Goal: Information Seeking & Learning: Learn about a topic

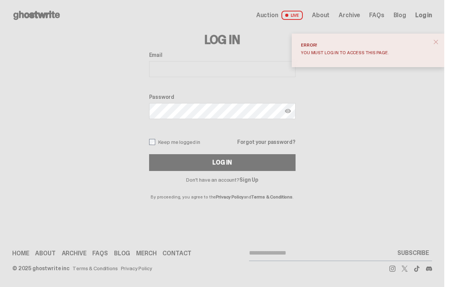
click at [328, 18] on span "About" at bounding box center [321, 15] width 18 height 6
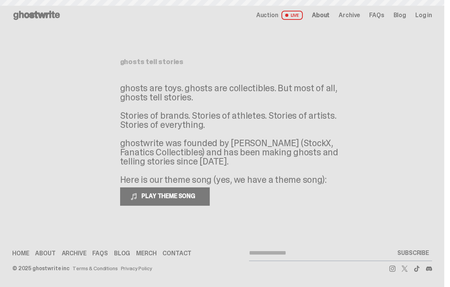
click at [323, 13] on span "About" at bounding box center [321, 15] width 18 height 6
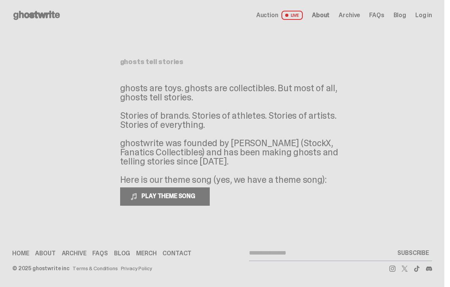
click at [275, 14] on span "Auction" at bounding box center [267, 15] width 22 height 6
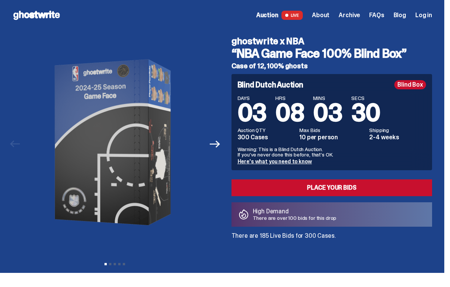
click at [303, 160] on link "Here's what you need to know" at bounding box center [274, 161] width 74 height 7
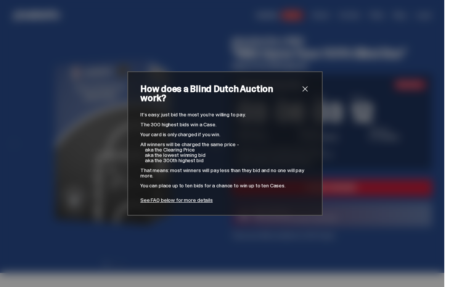
click at [200, 196] on link "See FAQ below for more details" at bounding box center [176, 199] width 72 height 7
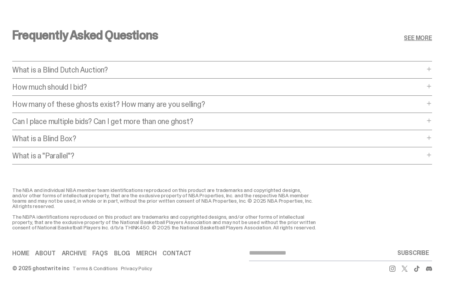
click at [432, 66] on span at bounding box center [429, 69] width 6 height 6
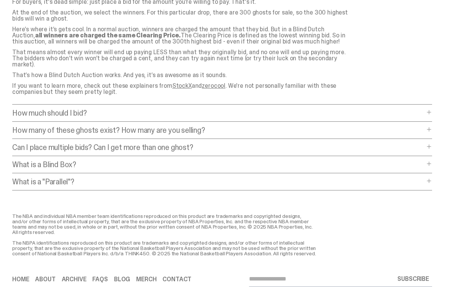
scroll to position [3094, 0]
click at [432, 110] on div "How much should I bid? How much should I bid? The short answer is: just bid the…" at bounding box center [222, 115] width 420 height 13
click at [432, 109] on span at bounding box center [429, 112] width 6 height 6
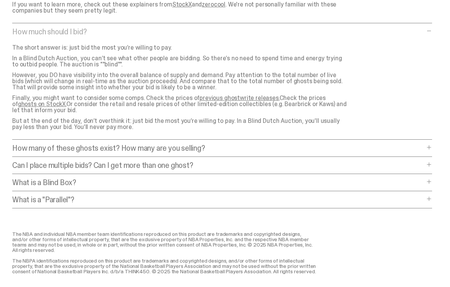
scroll to position [3176, 0]
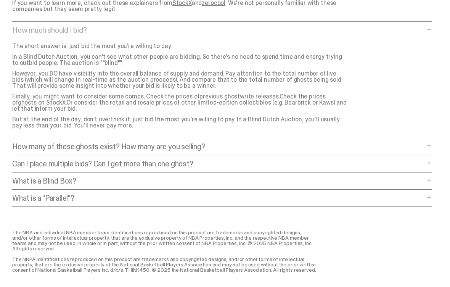
click at [245, 93] on link "previous ghostwrite releases." at bounding box center [239, 97] width 80 height 8
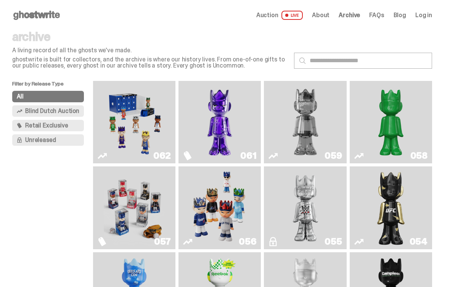
click at [73, 113] on span "Blind Dutch Auction" at bounding box center [52, 111] width 54 height 6
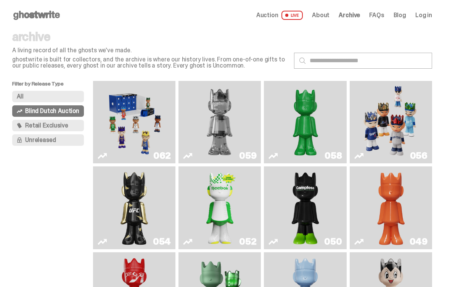
click at [72, 126] on button "Retail Exclusive" at bounding box center [48, 125] width 72 height 11
